Goal: Information Seeking & Learning: Find specific fact

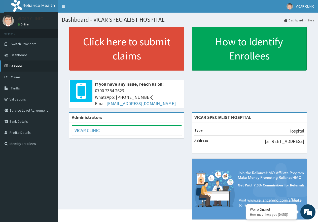
click at [21, 68] on link "PA Code" at bounding box center [29, 65] width 58 height 11
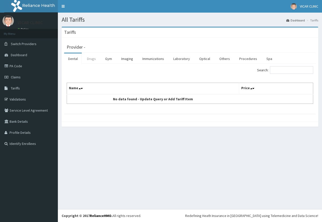
click at [93, 60] on link "Drugs" at bounding box center [91, 58] width 17 height 11
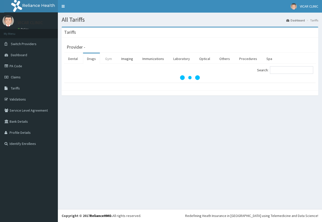
click at [107, 59] on link "Gym" at bounding box center [108, 58] width 15 height 11
click at [129, 60] on link "Imaging" at bounding box center [127, 58] width 20 height 11
click at [154, 57] on link "Immunizations" at bounding box center [153, 58] width 30 height 11
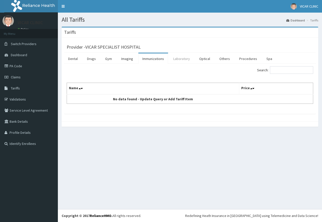
click at [184, 61] on link "Laboratory" at bounding box center [181, 58] width 25 height 11
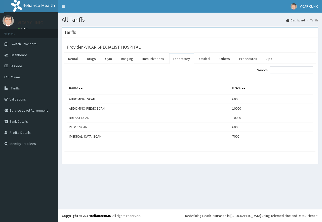
click at [184, 59] on link "Laboratory" at bounding box center [181, 58] width 25 height 11
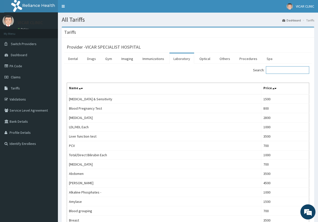
click at [277, 71] on input "Search:" at bounding box center [287, 70] width 43 height 8
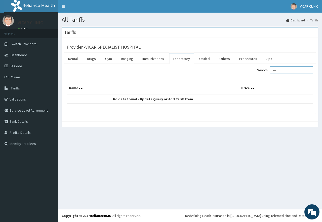
type input "e"
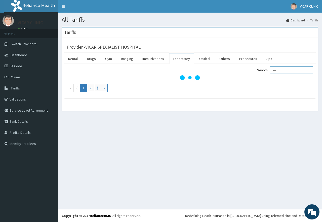
type input "e"
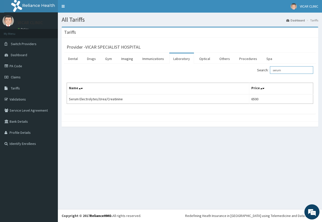
type input "serum"
click at [15, 66] on link "PA Code" at bounding box center [29, 65] width 58 height 11
